Goal: Check status: Check status

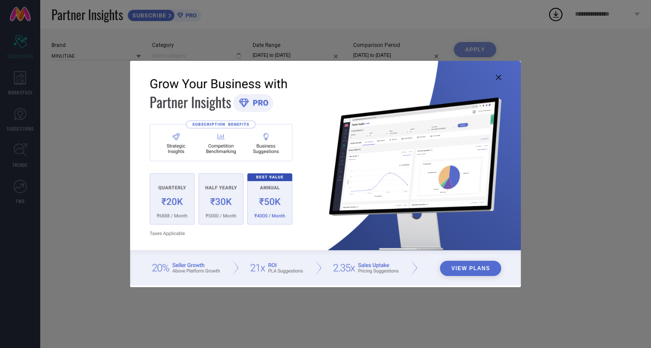
type input "All"
click at [494, 80] on img at bounding box center [325, 173] width 391 height 224
click at [494, 78] on img at bounding box center [325, 173] width 391 height 224
click at [499, 76] on icon at bounding box center [498, 77] width 5 height 5
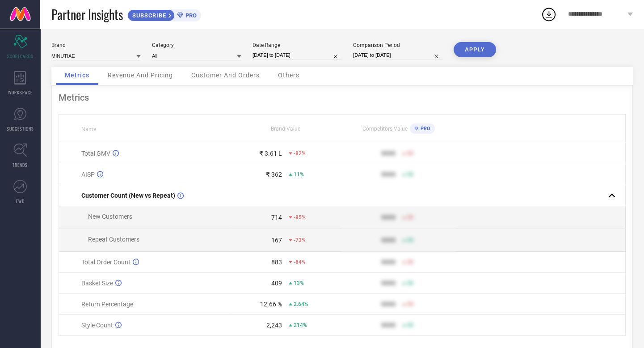
click at [288, 57] on input "01-05-2025 to 06-05-2025" at bounding box center [297, 55] width 89 height 9
select select "4"
select select "2025"
select select "5"
select select "2025"
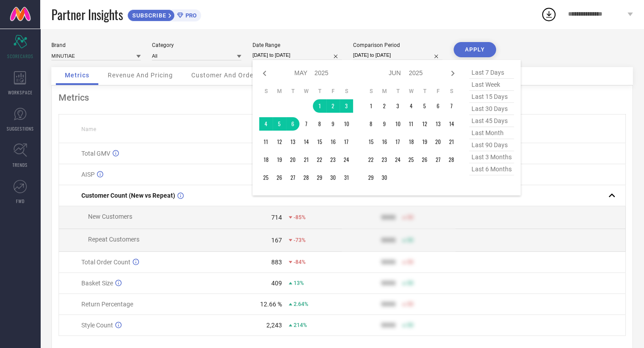
click at [447, 74] on div "Jan Feb Mar Apr May Jun Jul Aug Sep Oct Nov Dec 2015 2016 2017 2018 2019 2020 2…" at bounding box center [405, 73] width 83 height 13
click at [451, 74] on icon at bounding box center [453, 73] width 11 height 11
select select "5"
select select "2025"
select select "6"
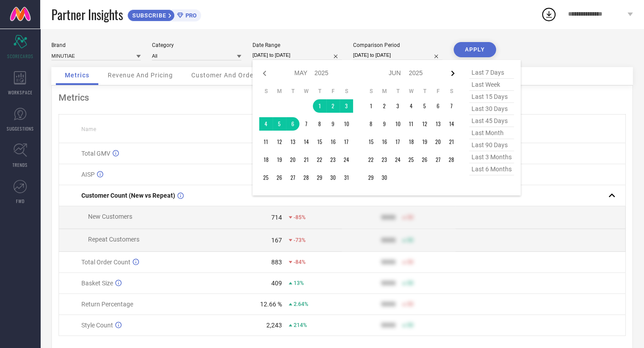
select select "2025"
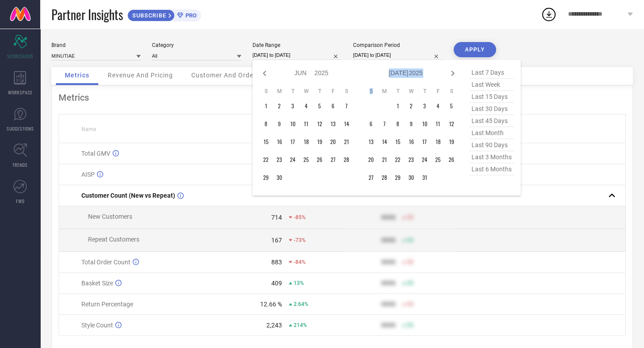
click at [451, 74] on icon at bounding box center [453, 73] width 11 height 11
select select "6"
select select "2025"
select select "7"
select select "2025"
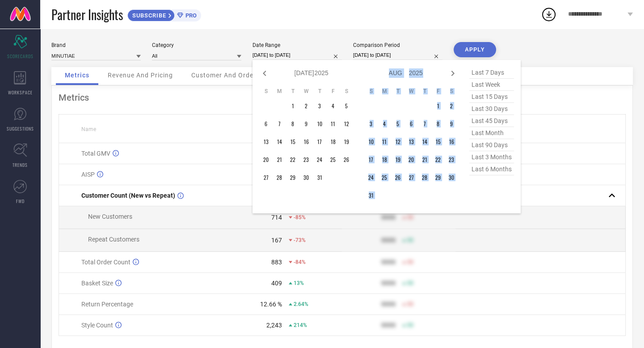
click at [451, 74] on icon at bounding box center [453, 73] width 11 height 11
select select "7"
select select "2025"
select select "8"
select select "2025"
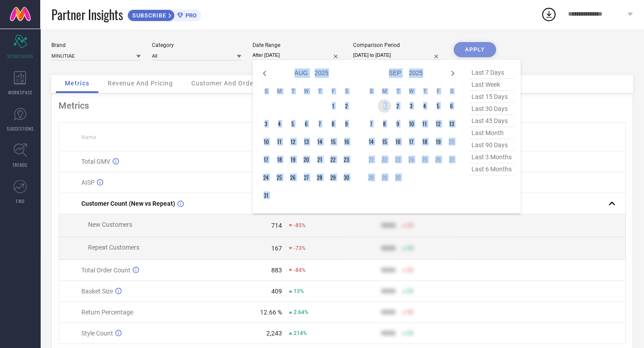
click at [381, 104] on td "1" at bounding box center [384, 105] width 13 height 13
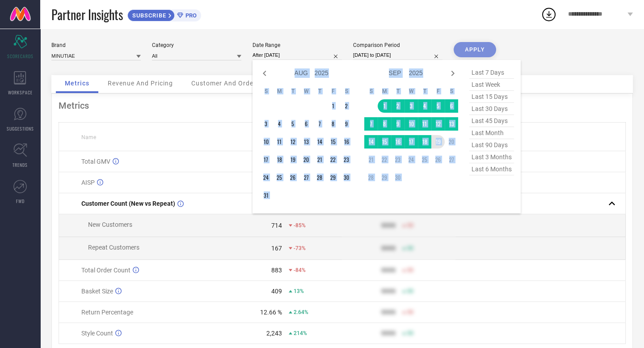
type input "01-09-2025 to 19-09-2025"
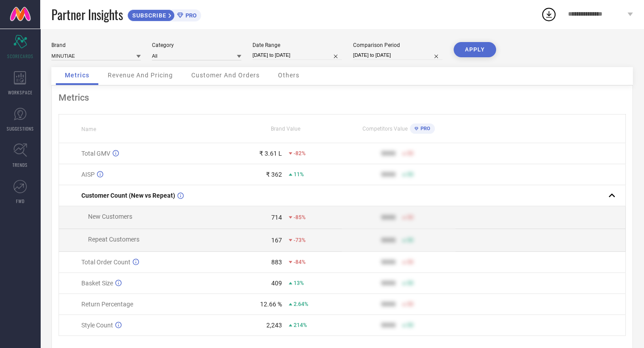
click at [465, 52] on button "APPLY" at bounding box center [475, 49] width 42 height 15
